Goal: Task Accomplishment & Management: Manage account settings

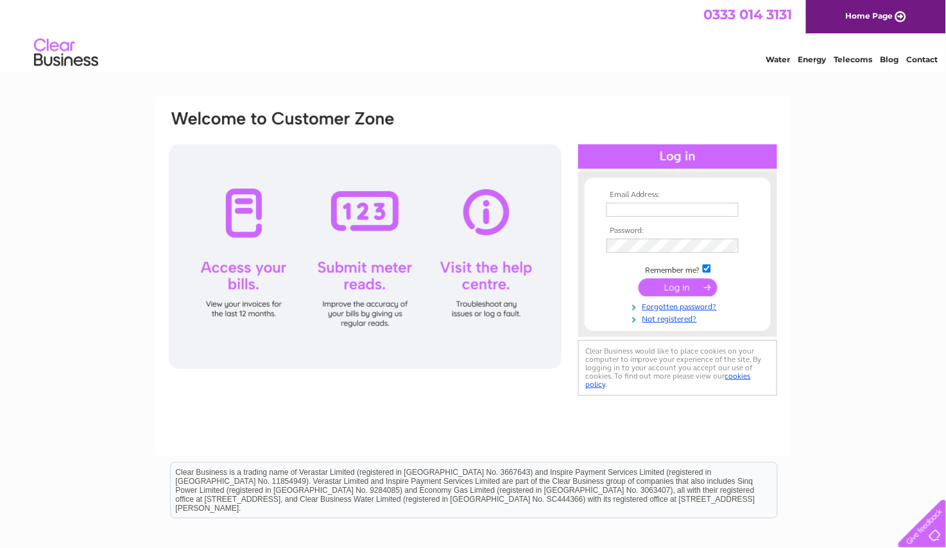
type input "James.simpson1@tiscali.co.uk"
click at [629, 297] on td at bounding box center [677, 289] width 149 height 24
click at [668, 288] on input "submit" at bounding box center [678, 288] width 79 height 18
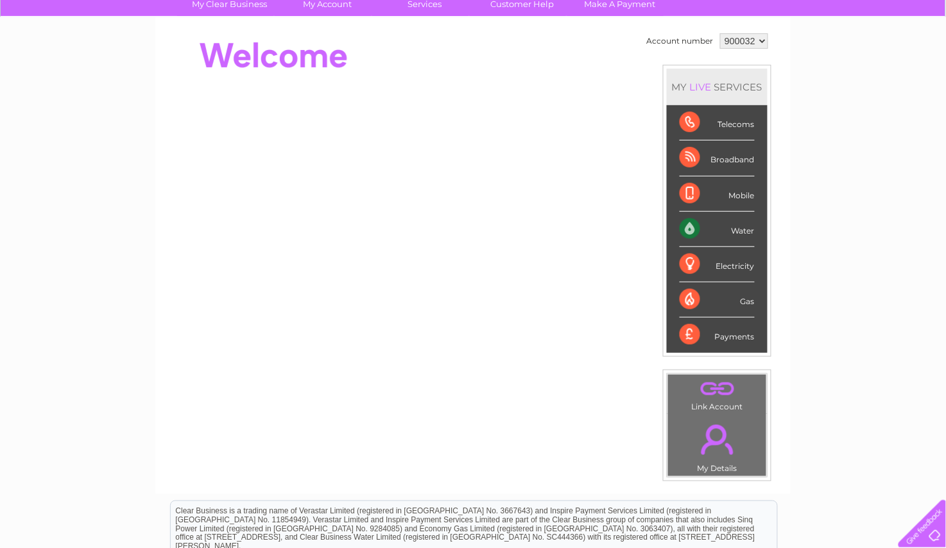
scroll to position [154, 0]
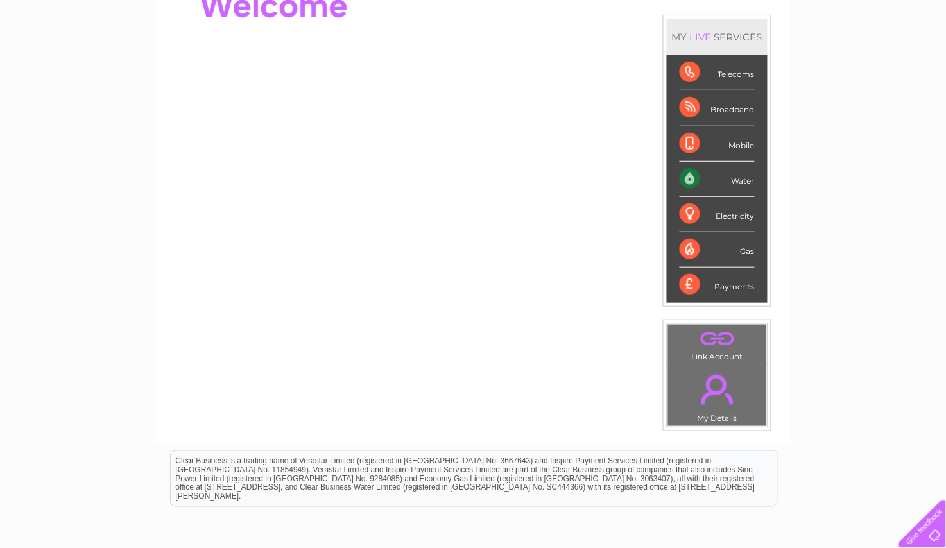
click at [714, 409] on link "." at bounding box center [717, 389] width 92 height 45
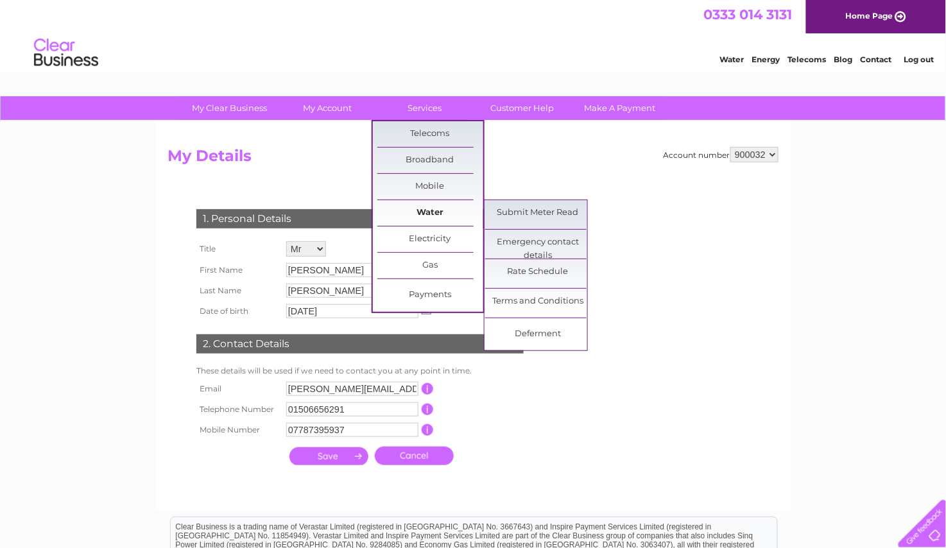
click at [444, 211] on link "Water" at bounding box center [430, 213] width 106 height 26
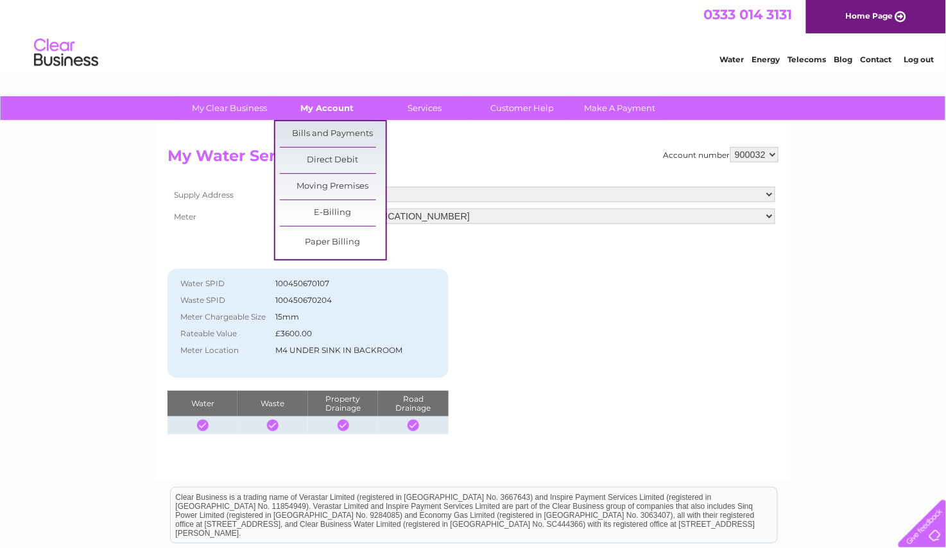
click at [317, 108] on link "My Account" at bounding box center [328, 108] width 106 height 24
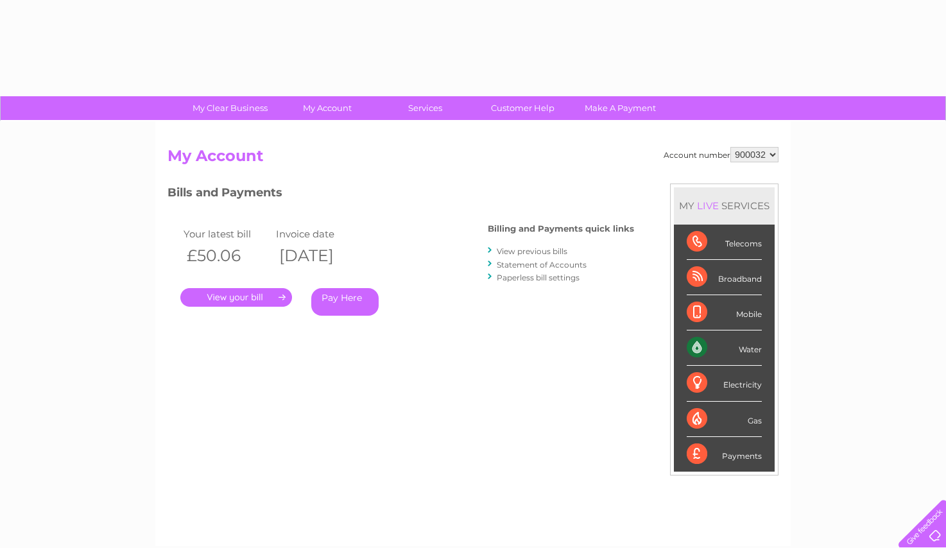
click at [331, 134] on div "Account number 900032 My Account MY LIVE SERVICES Telecoms Broadband Mobile Wat…" at bounding box center [473, 333] width 636 height 425
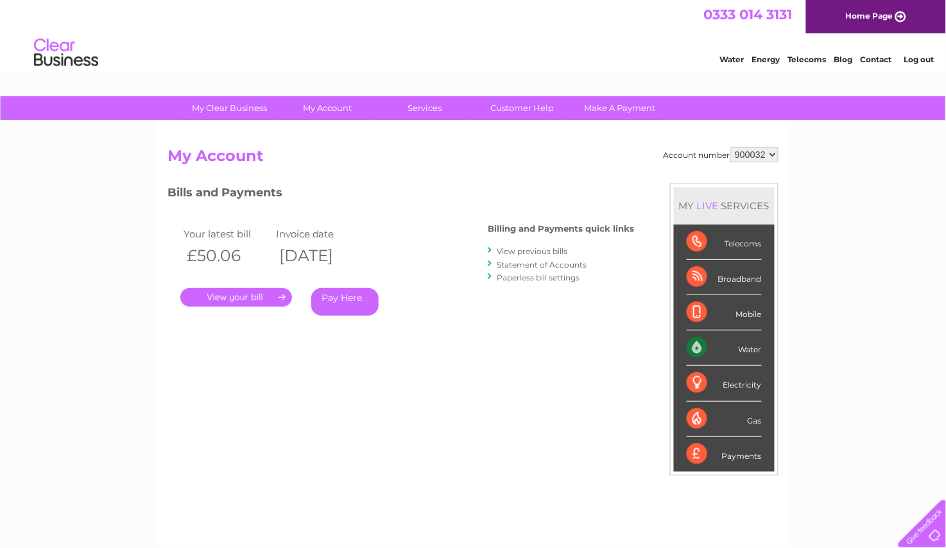
click at [249, 297] on link "." at bounding box center [236, 297] width 112 height 19
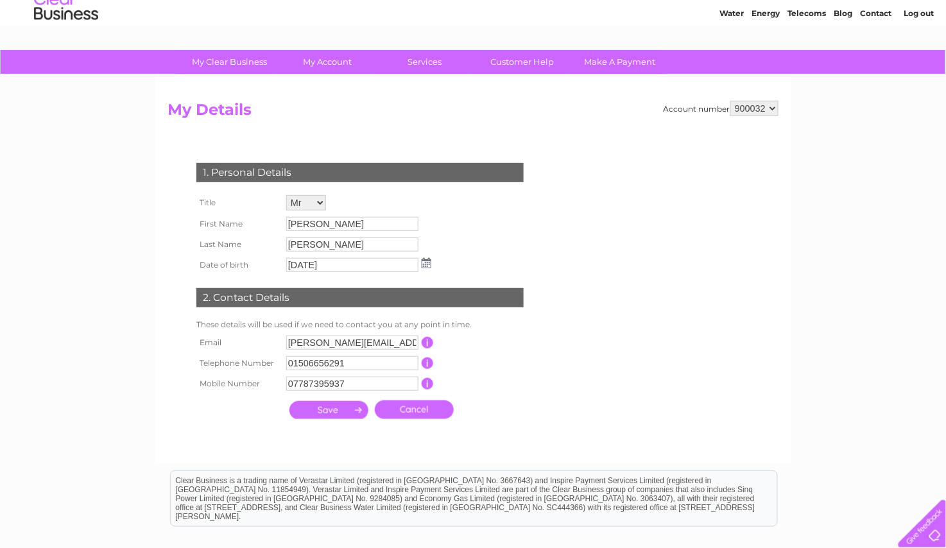
scroll to position [51, 0]
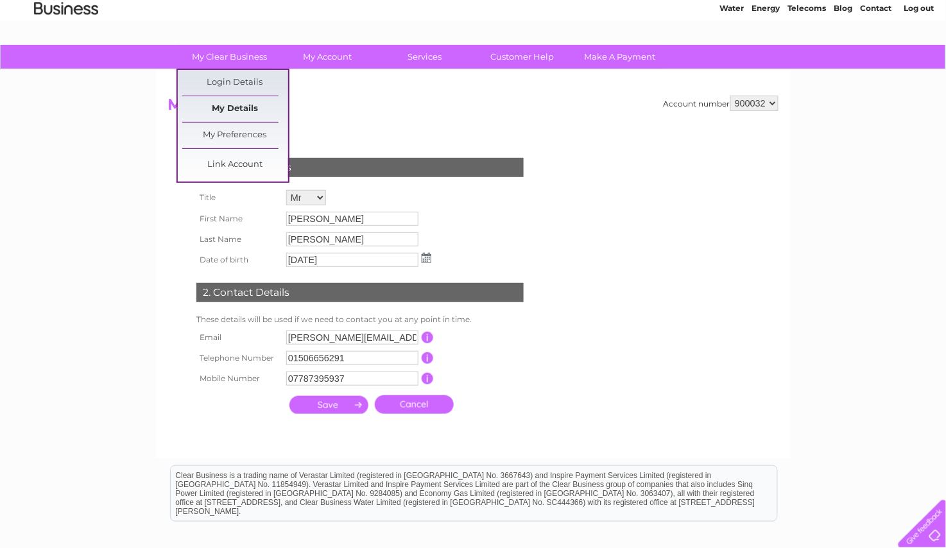
click at [238, 108] on link "My Details" at bounding box center [235, 109] width 106 height 26
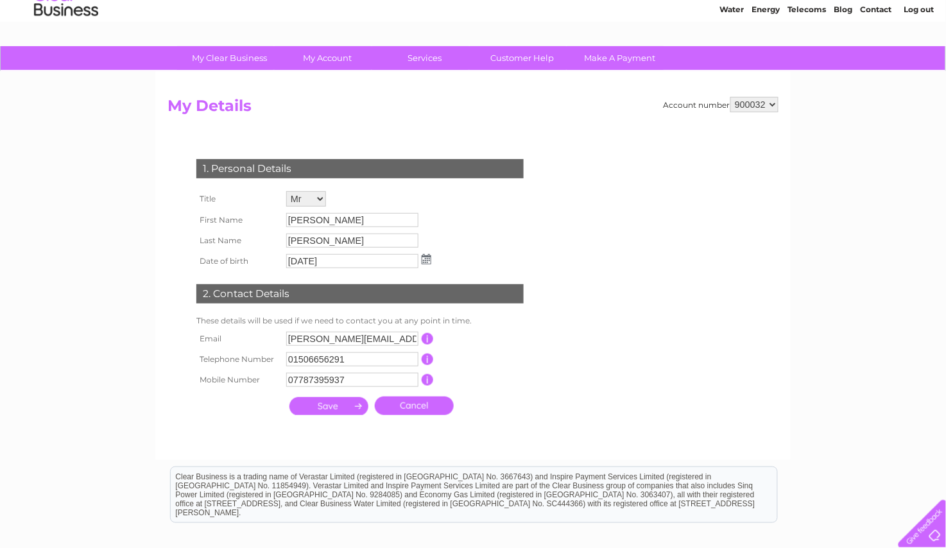
scroll to position [51, 0]
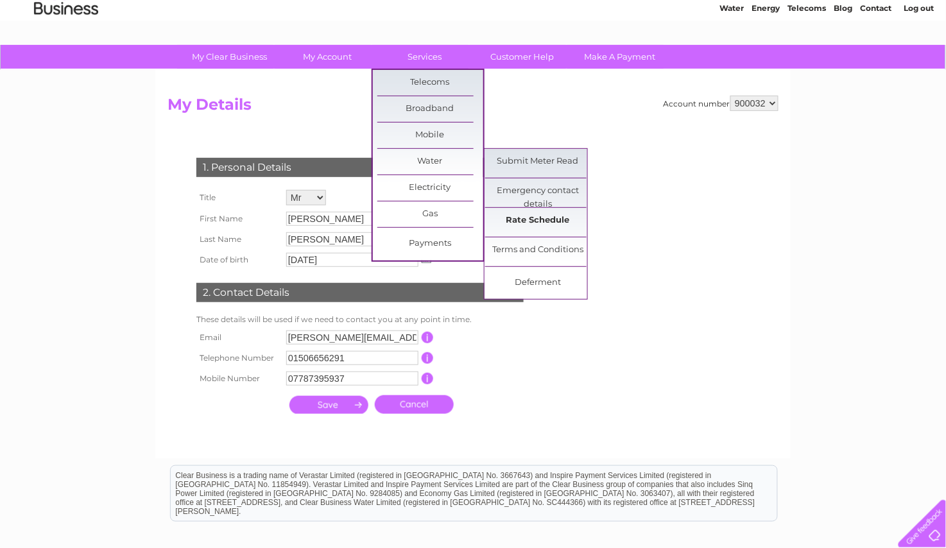
click at [523, 219] on link "Rate Schedule" at bounding box center [538, 221] width 106 height 26
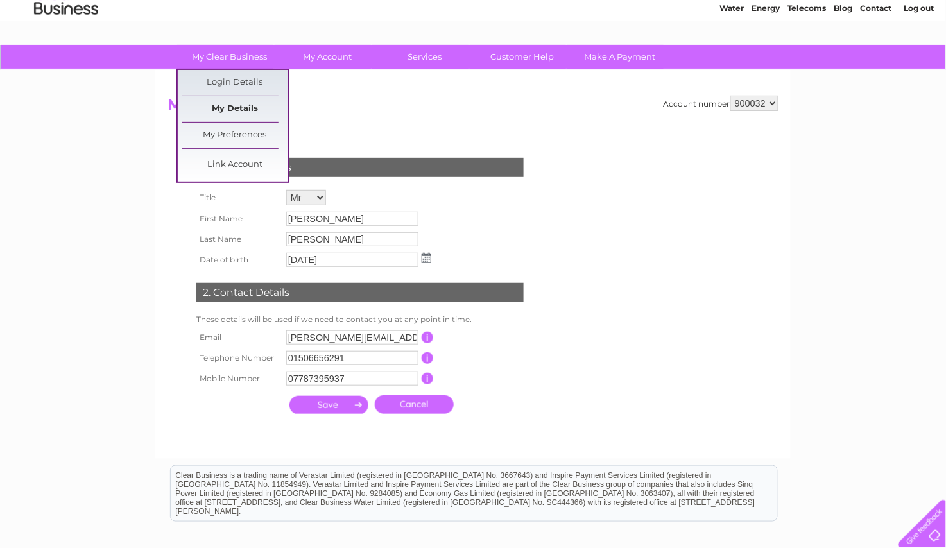
click at [254, 113] on link "My Details" at bounding box center [235, 109] width 106 height 26
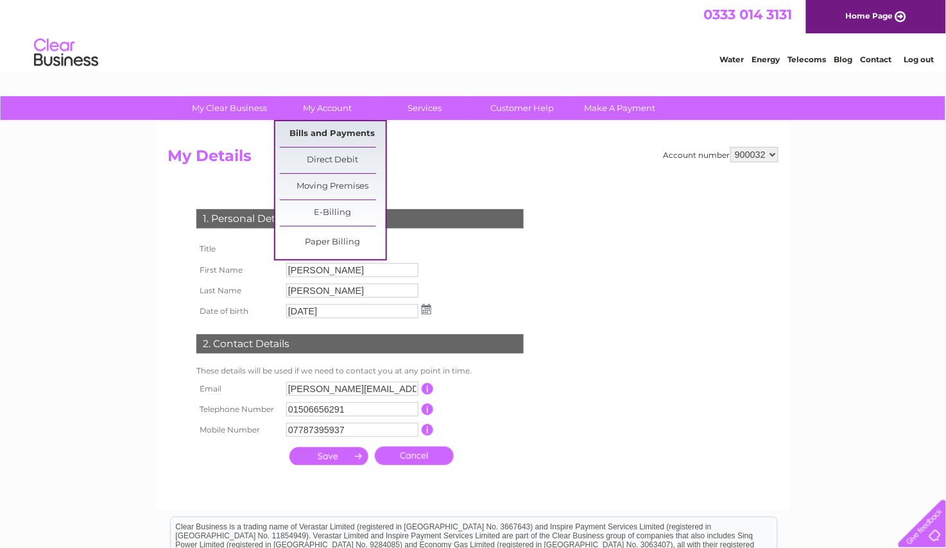
click at [318, 132] on link "Bills and Payments" at bounding box center [333, 134] width 106 height 26
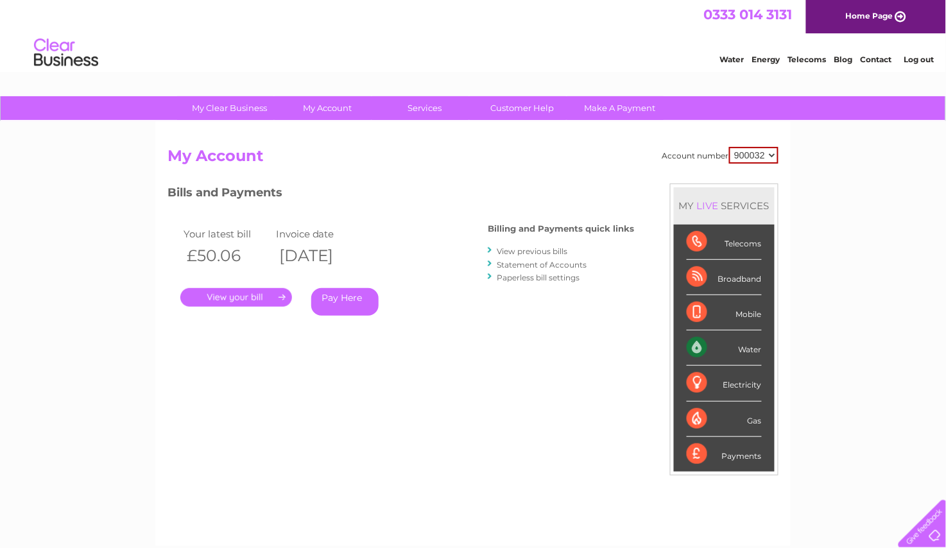
click at [210, 298] on link "." at bounding box center [236, 297] width 112 height 19
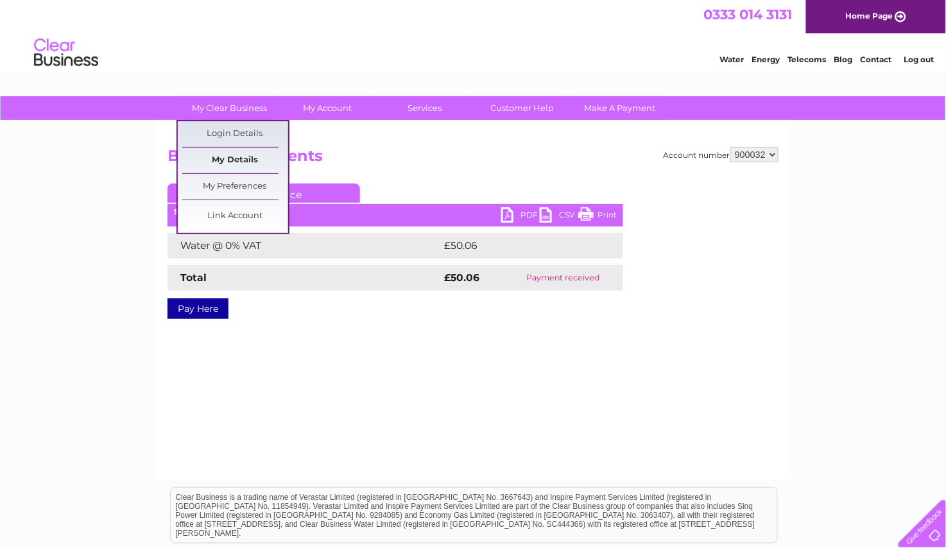
click at [241, 158] on link "My Details" at bounding box center [235, 161] width 106 height 26
